Goal: Information Seeking & Learning: Learn about a topic

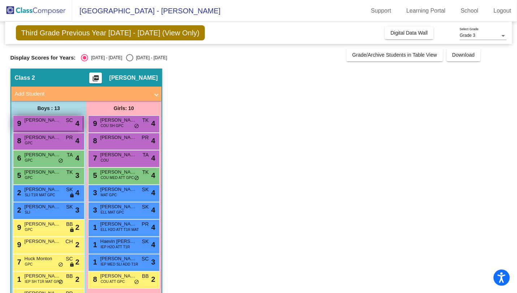
click at [56, 123] on div "9 [PERSON_NAME] SC lock do_not_disturb_alt 4" at bounding box center [47, 123] width 69 height 15
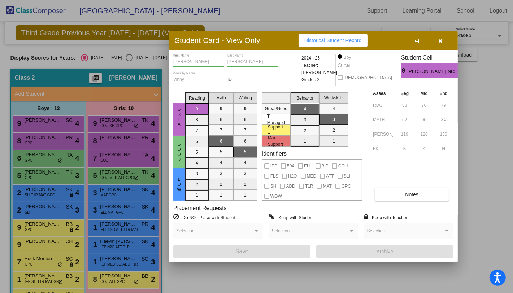
click at [55, 144] on div at bounding box center [256, 146] width 513 height 293
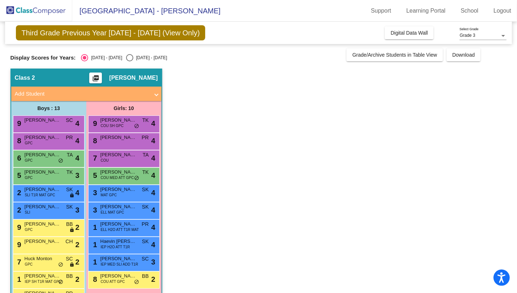
click at [55, 144] on div "8 [PERSON_NAME] GPC PR lock do_not_disturb_alt 4" at bounding box center [47, 140] width 69 height 15
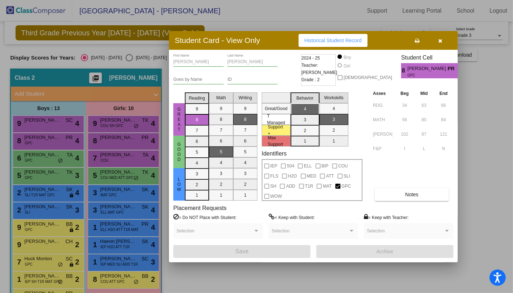
click at [55, 158] on div at bounding box center [256, 146] width 513 height 293
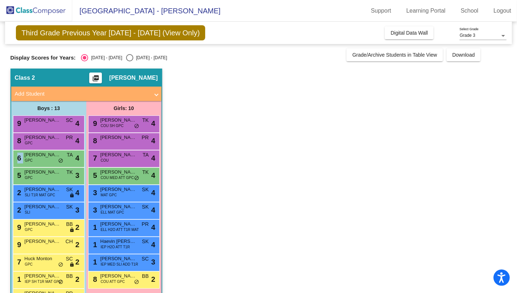
click at [55, 158] on div "6 [PERSON_NAME] GPC TA lock do_not_disturb_alt 4" at bounding box center [47, 158] width 69 height 15
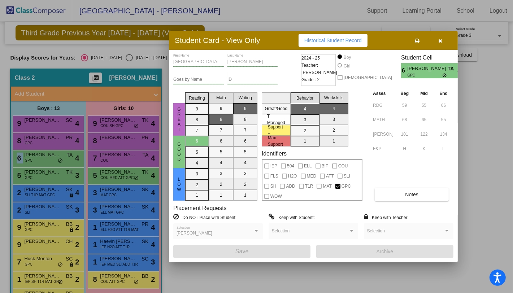
click at [441, 41] on icon "button" at bounding box center [441, 40] width 4 height 5
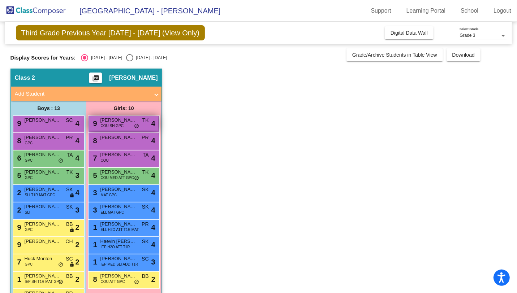
click at [105, 125] on span "COU SH GPC" at bounding box center [112, 125] width 23 height 5
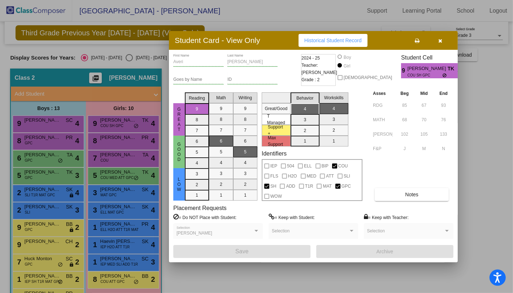
click at [440, 39] on icon "button" at bounding box center [441, 40] width 4 height 5
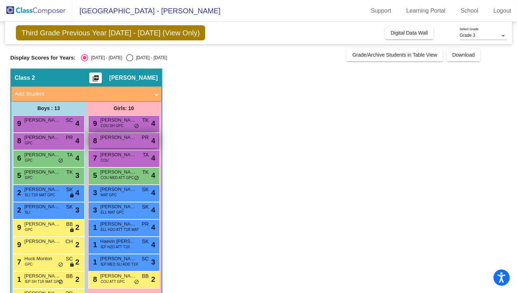
click at [128, 135] on span "[PERSON_NAME]" at bounding box center [118, 137] width 36 height 7
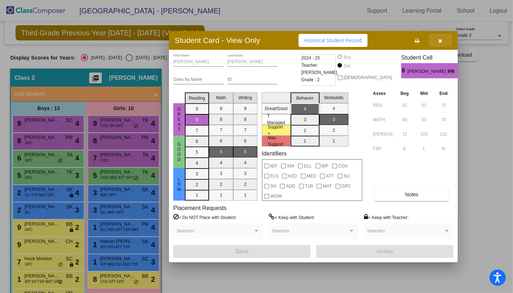
click at [438, 40] on button "button" at bounding box center [440, 40] width 23 height 13
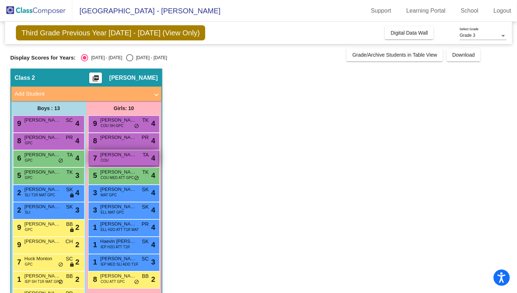
click at [128, 160] on div "7 [PERSON_NAME] COU TA lock do_not_disturb_alt 4" at bounding box center [123, 158] width 69 height 15
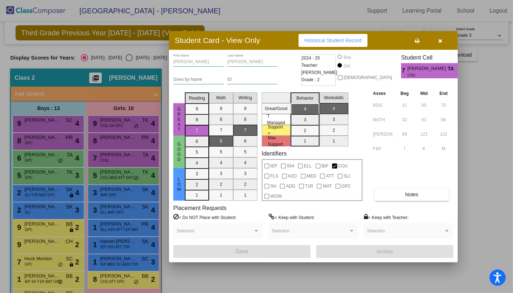
click at [440, 40] on icon "button" at bounding box center [441, 40] width 4 height 5
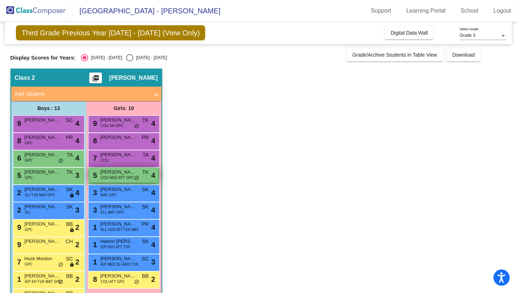
click at [115, 179] on span "COU MED ATT GPC" at bounding box center [117, 177] width 33 height 5
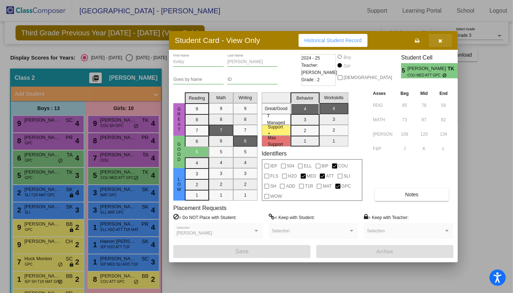
click at [440, 39] on icon "button" at bounding box center [441, 40] width 4 height 5
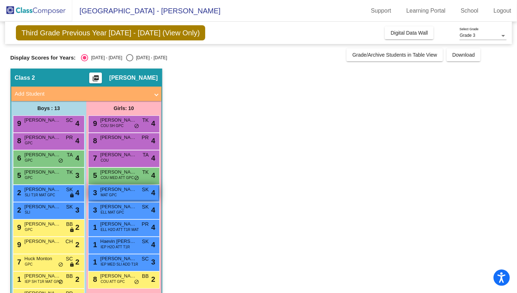
click at [123, 186] on span "[PERSON_NAME]" at bounding box center [118, 189] width 36 height 7
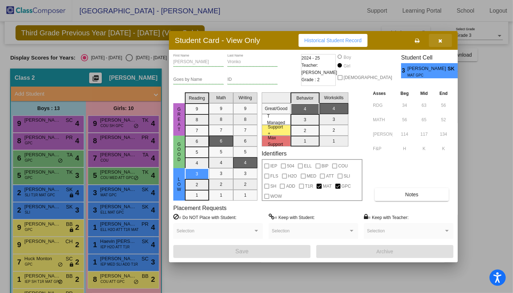
click at [440, 39] on icon "button" at bounding box center [441, 40] width 4 height 5
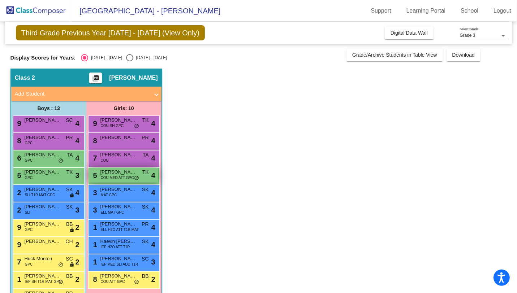
click at [115, 177] on span "COU MED ATT GPC" at bounding box center [117, 177] width 33 height 5
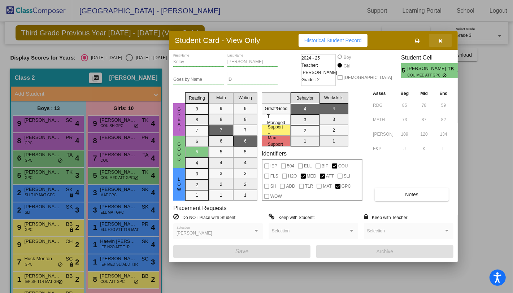
click at [439, 40] on icon "button" at bounding box center [441, 40] width 4 height 5
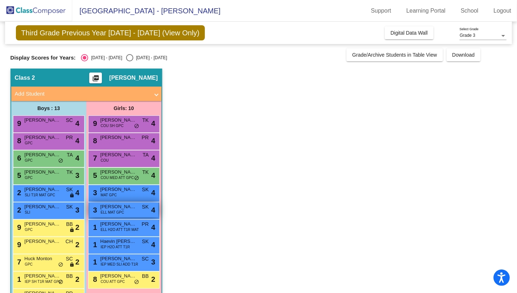
click at [104, 213] on span "ELL MAT GPC" at bounding box center [112, 212] width 23 height 5
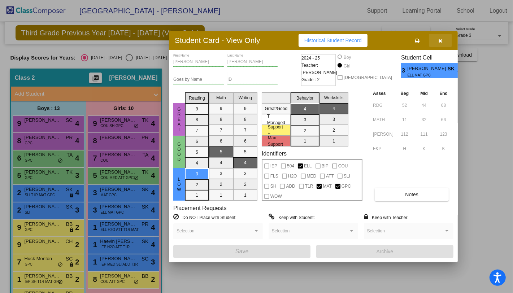
click at [441, 39] on icon "button" at bounding box center [441, 40] width 4 height 5
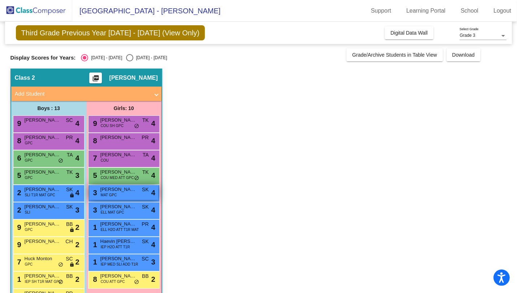
click at [122, 192] on span "[PERSON_NAME]" at bounding box center [118, 189] width 36 height 7
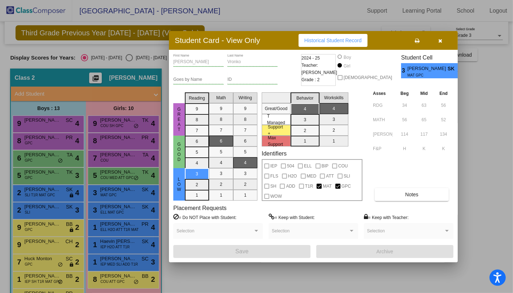
click at [440, 39] on icon "button" at bounding box center [441, 40] width 4 height 5
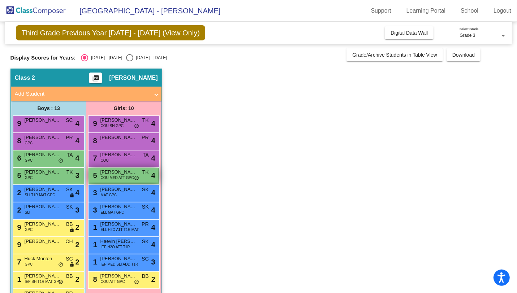
click at [117, 170] on span "[PERSON_NAME]" at bounding box center [118, 172] width 36 height 7
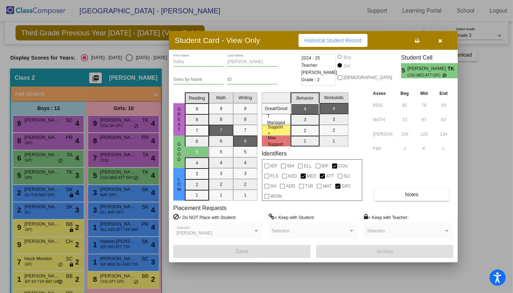
click at [440, 40] on icon "button" at bounding box center [441, 40] width 4 height 5
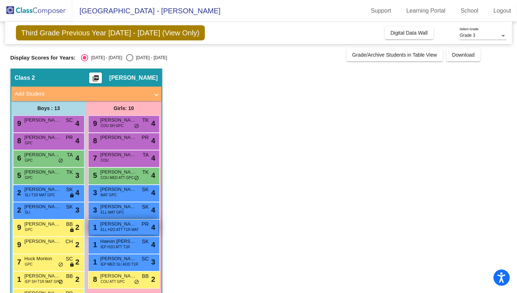
click at [114, 221] on span "[PERSON_NAME]" at bounding box center [118, 224] width 36 height 7
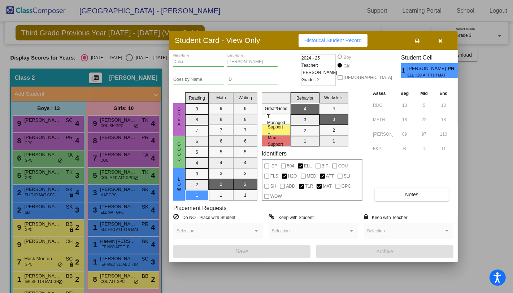
click at [443, 41] on button "button" at bounding box center [440, 40] width 23 height 13
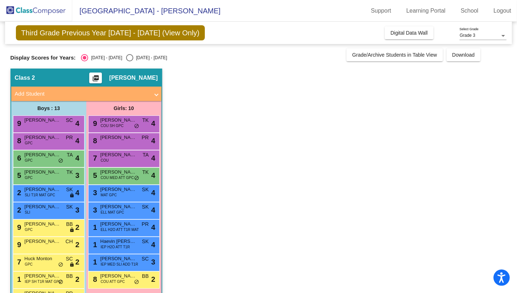
click at [133, 55] on div "[DATE] - [DATE]" at bounding box center [150, 58] width 34 height 6
click at [129, 61] on input "[DATE] - [DATE]" at bounding box center [129, 61] width 0 height 0
radio input "true"
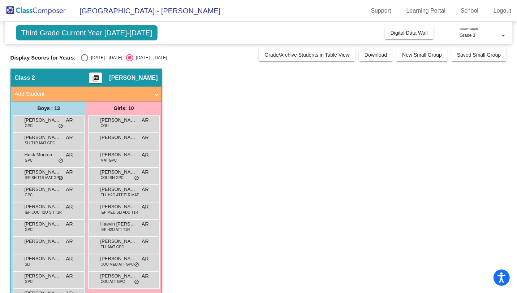
click at [89, 58] on div "[DATE] - [DATE]" at bounding box center [105, 58] width 34 height 6
click at [84, 61] on input "[DATE] - [DATE]" at bounding box center [84, 61] width 0 height 0
radio input "true"
